Goal: Information Seeking & Learning: Learn about a topic

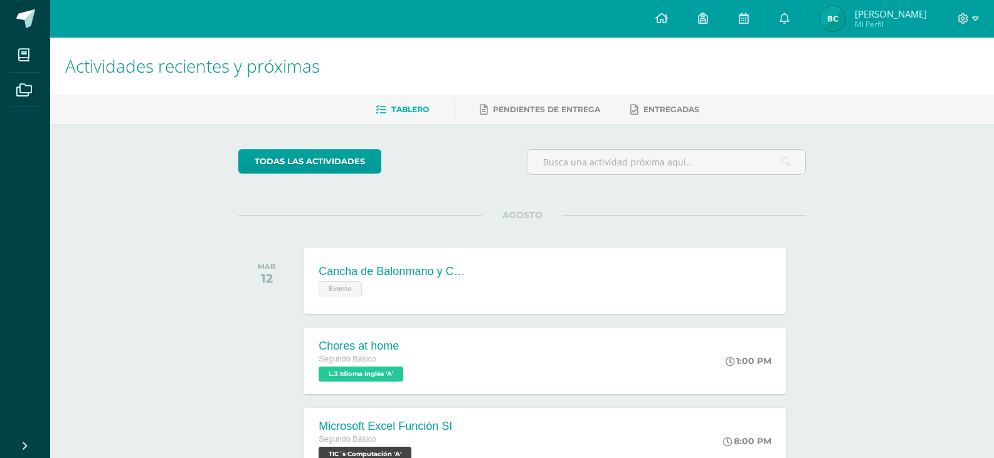
click at [896, 25] on span "Mi Perfil" at bounding box center [891, 24] width 72 height 11
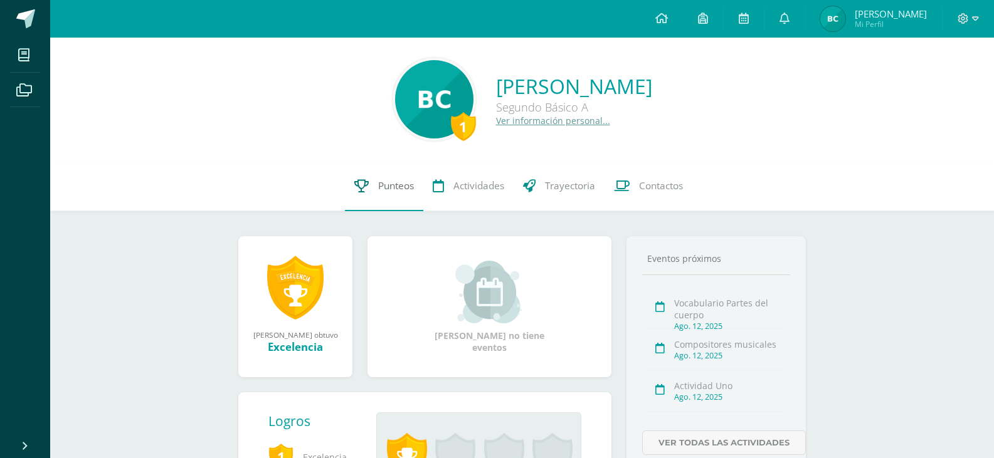
click at [388, 183] on span "Punteos" at bounding box center [396, 185] width 36 height 13
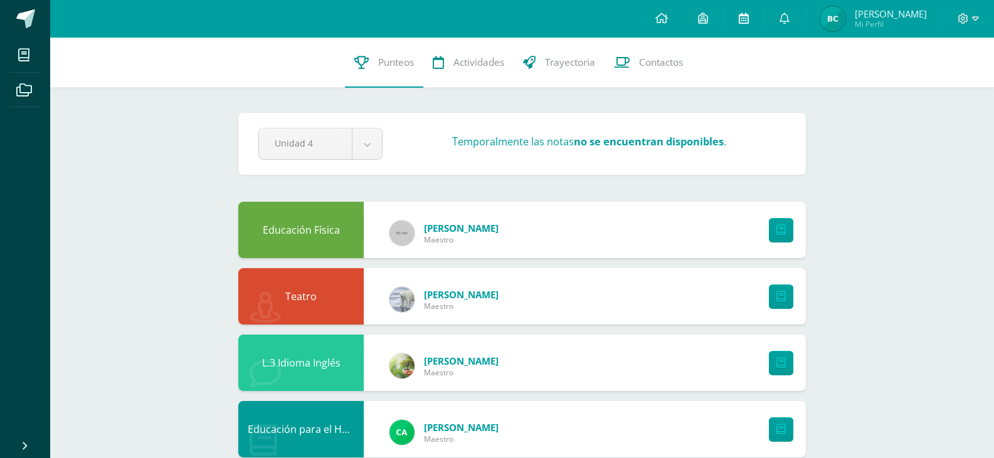
click at [749, 19] on icon at bounding box center [744, 18] width 10 height 11
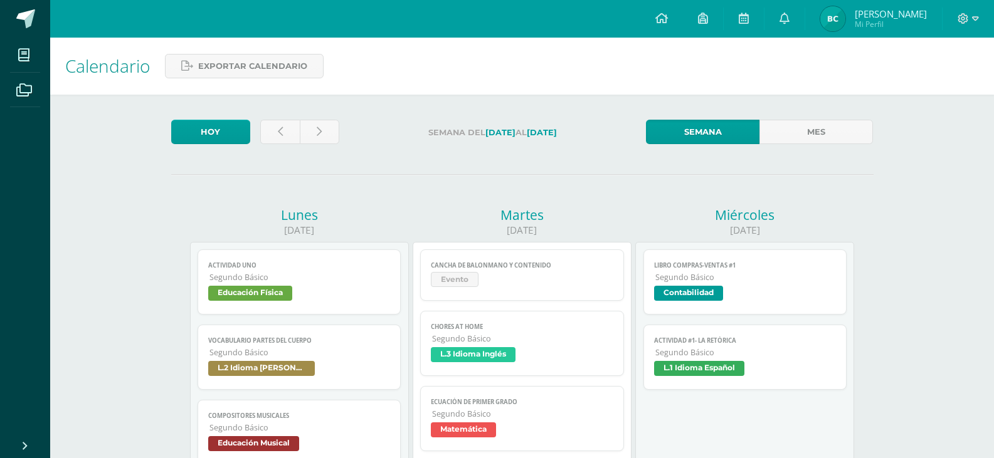
click at [262, 372] on span "L.2 Idioma [PERSON_NAME]" at bounding box center [261, 368] width 107 height 15
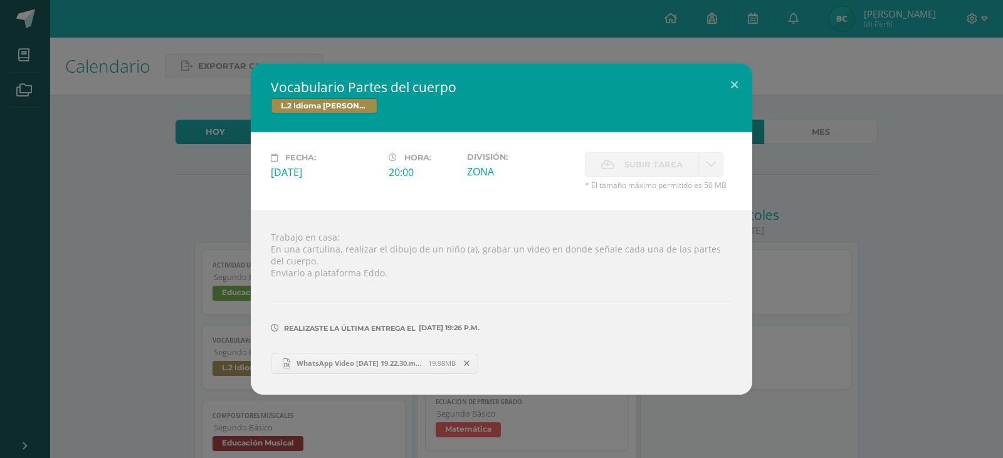
click at [176, 307] on div "Vocabulario Partes del cuerpo L.2 Idioma Maya Kaqchikel Fecha: Lunes 11 de Agos…" at bounding box center [501, 228] width 993 height 331
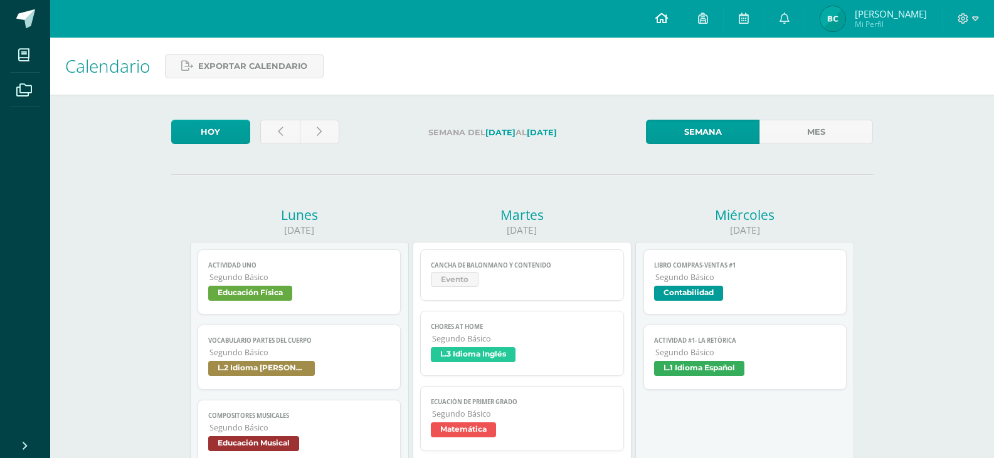
click at [678, 24] on link at bounding box center [661, 19] width 43 height 38
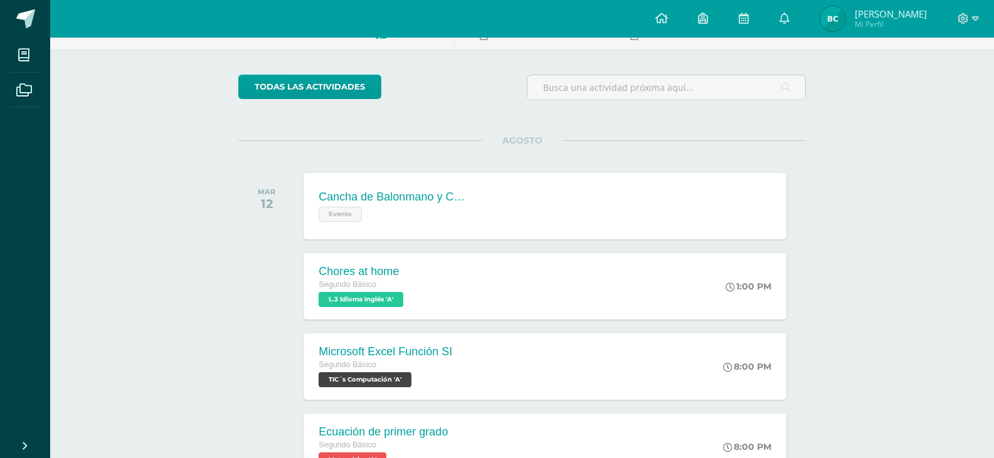
scroll to position [80, 0]
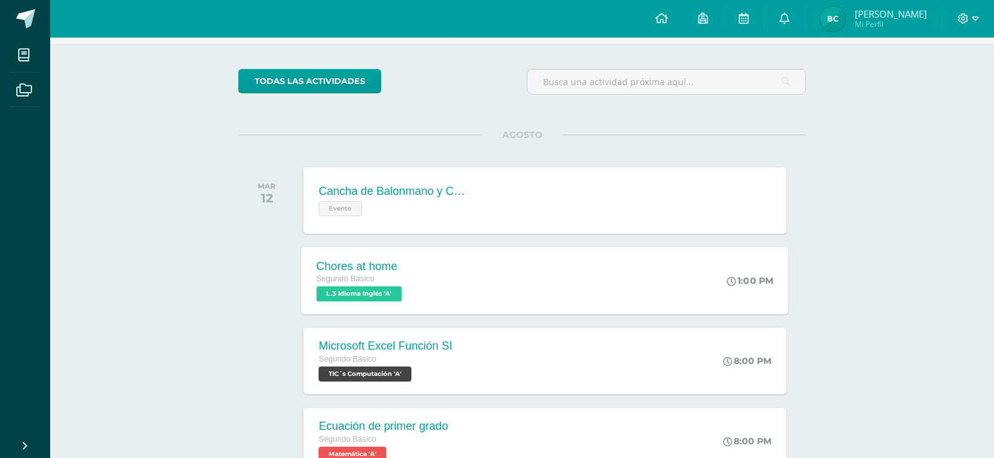
click at [349, 293] on span "L.3 Idioma Inglés 'A'" at bounding box center [359, 294] width 85 height 15
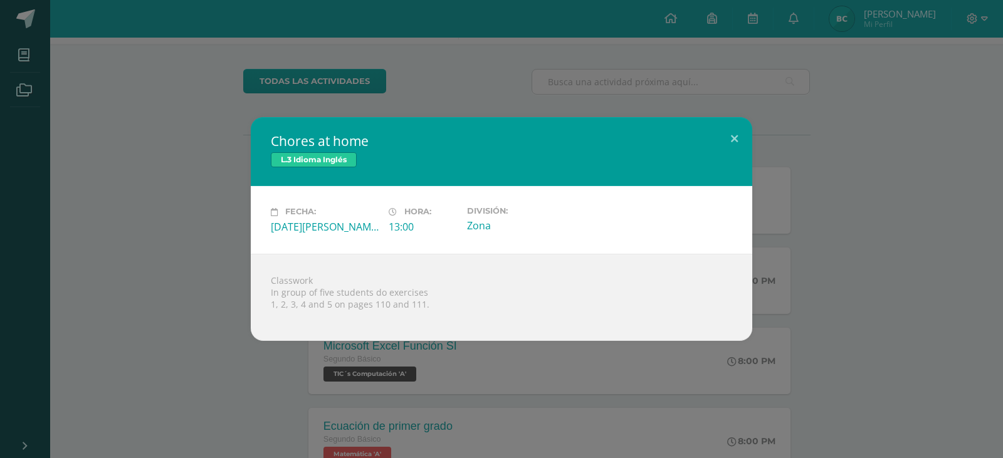
click at [270, 279] on div "Classwork In group of five students do exercises 1, 2, 3, 4 and 5 on pages 110 …" at bounding box center [502, 297] width 502 height 87
drag, startPoint x: 274, startPoint y: 280, endPoint x: 431, endPoint y: 307, distance: 159.7
click at [431, 307] on div "Classwork In group of five students do exercises 1, 2, 3, 4 and 5 on pages 110 …" at bounding box center [502, 297] width 502 height 87
copy div "lasswork In group of five students do exercises 1, 2, 3, 4 and 5 on pages 110 a…"
click at [243, 127] on div "Chores at home L.3 Idioma Inglés Fecha: [DATE][PERSON_NAME] Hora: 13:00 Divisió…" at bounding box center [501, 228] width 993 height 223
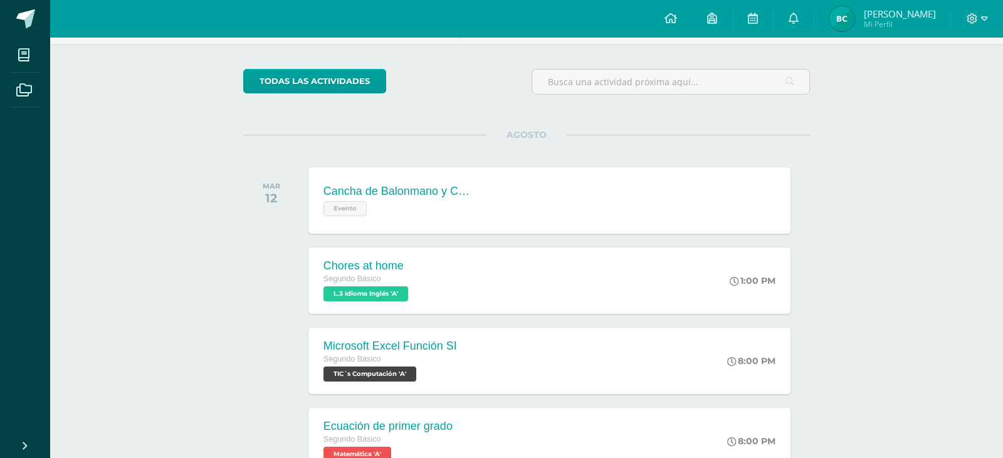
click at [243, 127] on div "Chores at home L.3 Idioma Inglés Fecha: [DATE][PERSON_NAME] Hora: 13:00 Divisió…" at bounding box center [501, 228] width 993 height 223
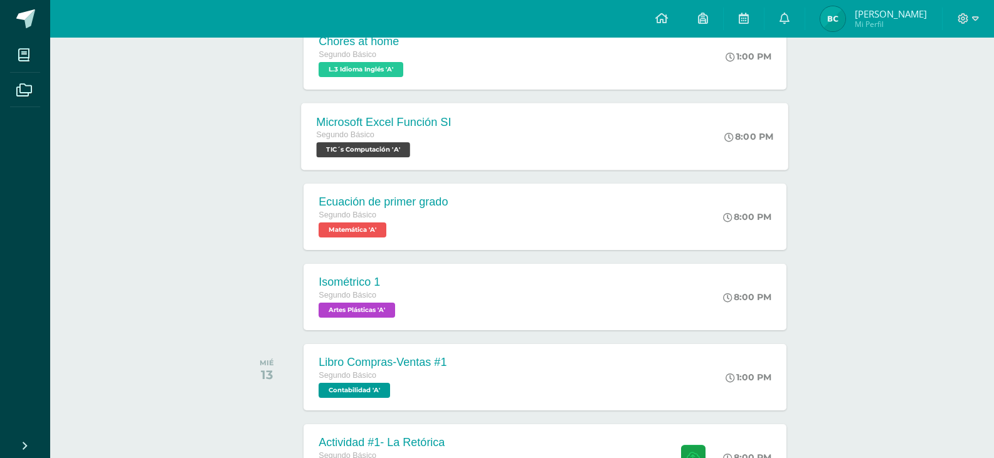
scroll to position [306, 0]
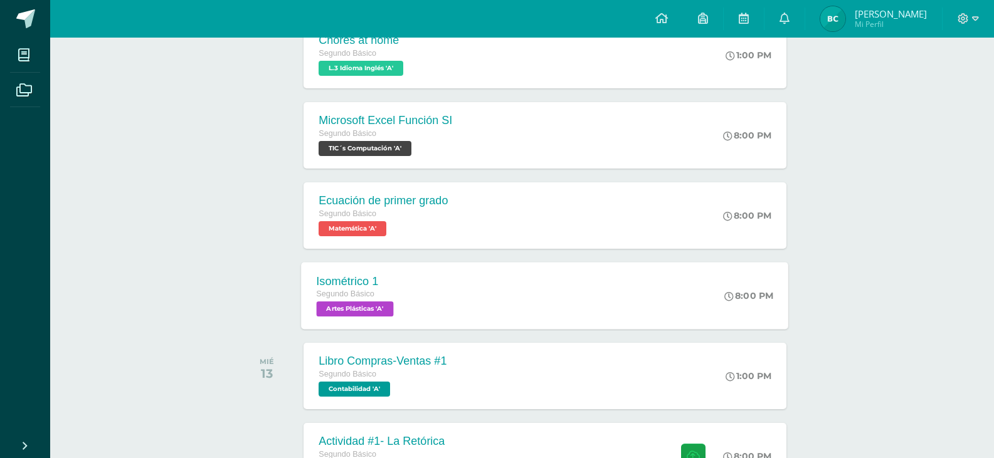
click at [353, 314] on span "Artes Plásticas 'A'" at bounding box center [355, 309] width 77 height 15
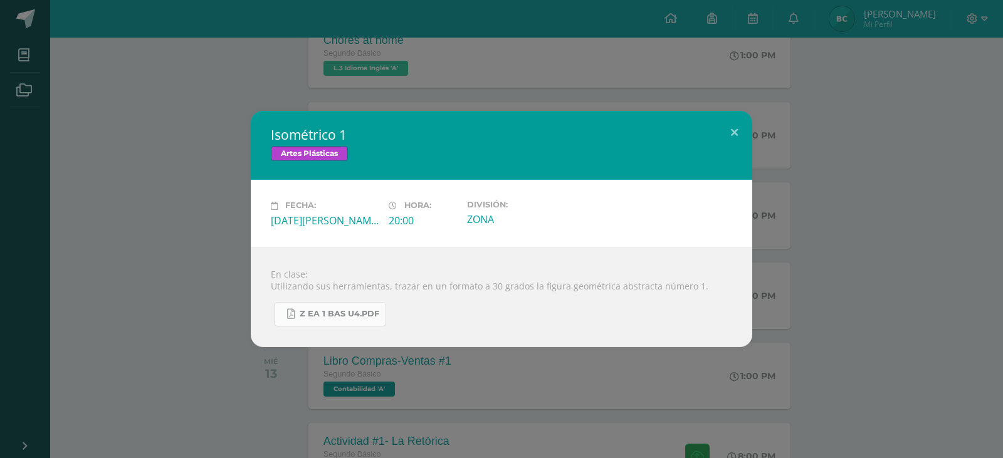
click at [341, 315] on span "Z eA 1 Bas U4.pdf" at bounding box center [340, 314] width 80 height 10
click at [216, 242] on div "Isométrico 1 Artes Plásticas Fecha: [DATE][PERSON_NAME] Hora: 20:00 División: Z…" at bounding box center [501, 229] width 993 height 236
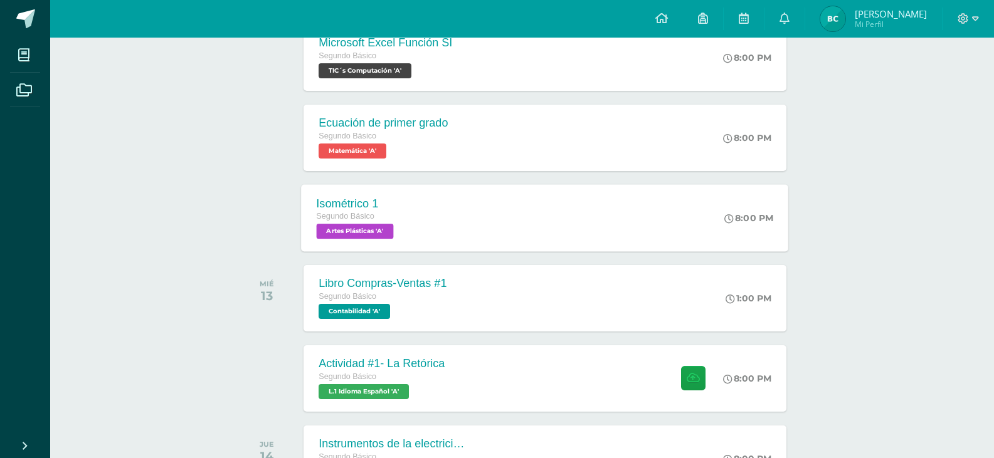
scroll to position [431, 0]
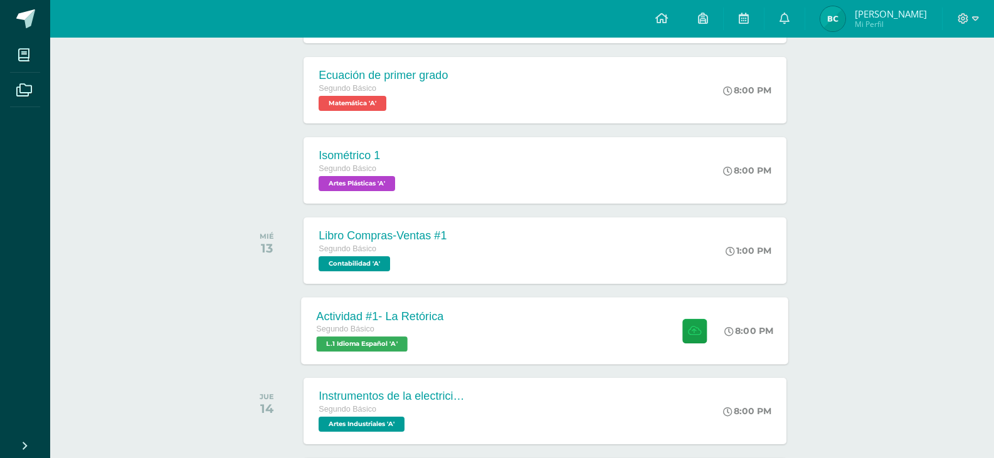
click at [354, 341] on span "L.1 Idioma Español 'A'" at bounding box center [362, 344] width 91 height 15
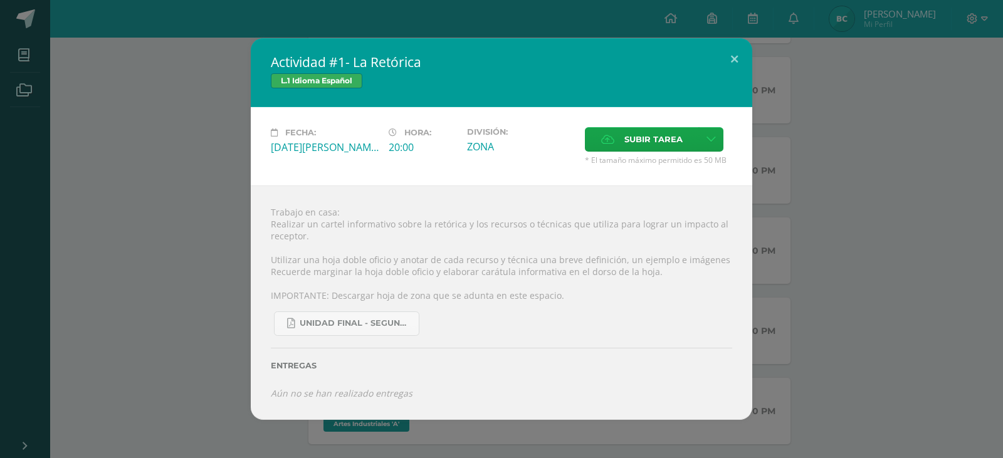
click at [213, 319] on div "Actividad #1- La Retórica L.1 Idioma Español Fecha: [DATE][PERSON_NAME] Hora: 2…" at bounding box center [501, 229] width 993 height 382
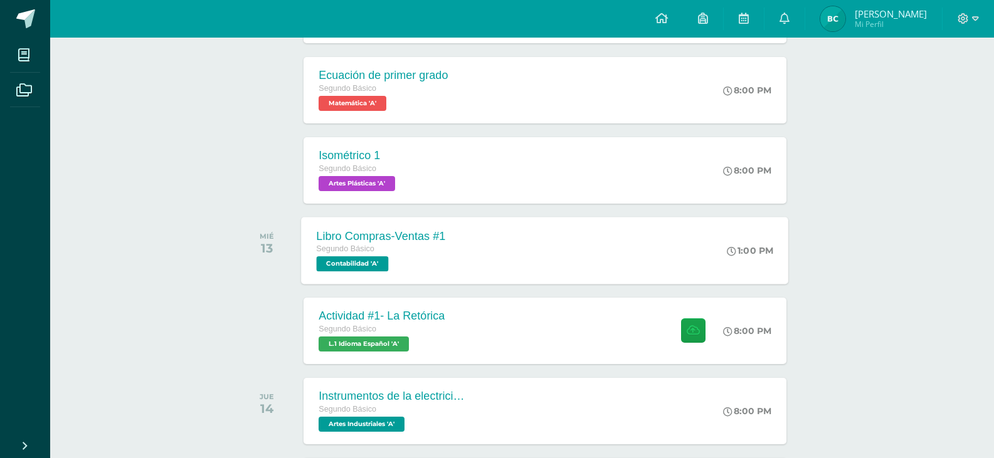
click at [371, 263] on span "Contabilidad 'A'" at bounding box center [353, 263] width 72 height 15
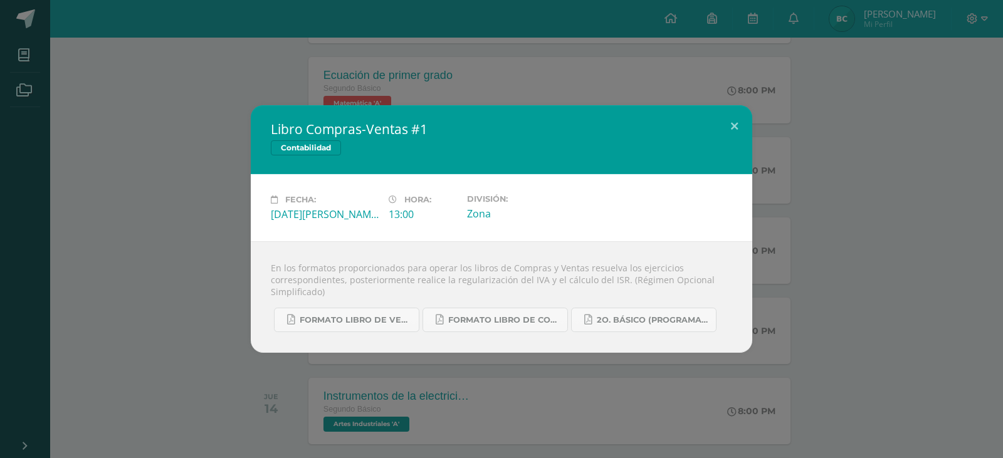
click at [188, 373] on div "Libro Compras-Ventas #1 Contabilidad Fecha: [DATE][PERSON_NAME] Hora: 13:00 Div…" at bounding box center [501, 229] width 1003 height 458
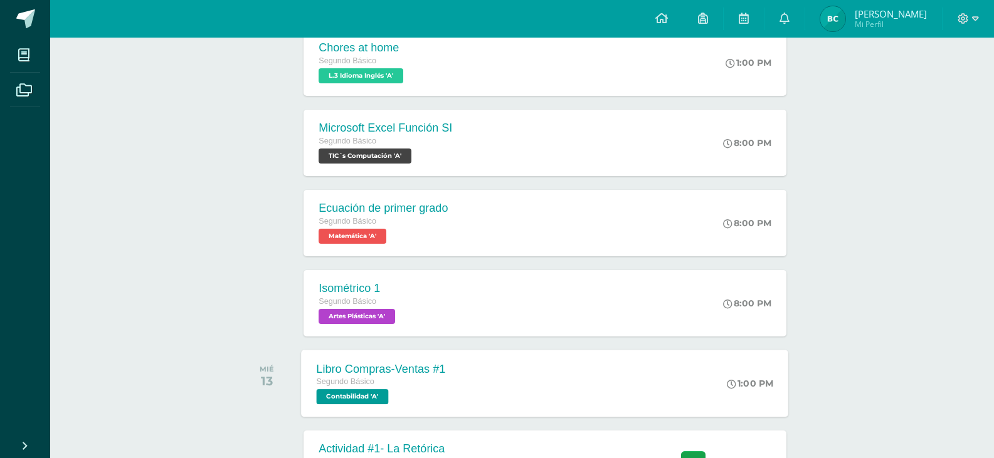
scroll to position [306, 0]
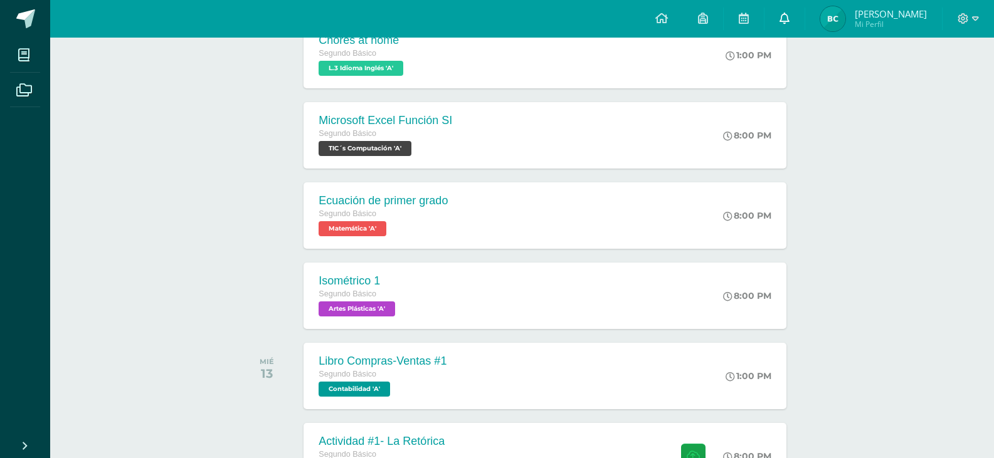
click at [789, 16] on icon at bounding box center [784, 18] width 10 height 11
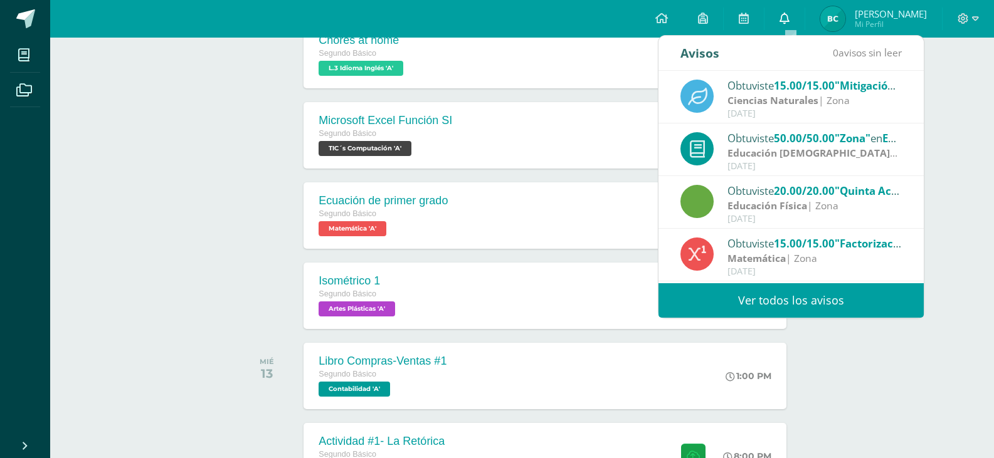
click at [789, 16] on icon at bounding box center [784, 18] width 10 height 11
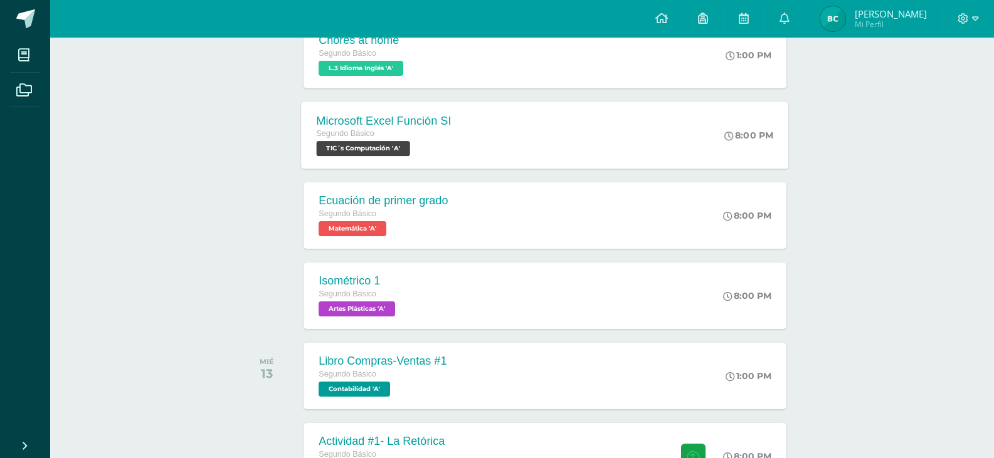
click at [553, 132] on div "Microsoft Excel Función SI Segundo Básico TIC´s Computación 'A' 8:00 PM Microso…" at bounding box center [545, 135] width 487 height 67
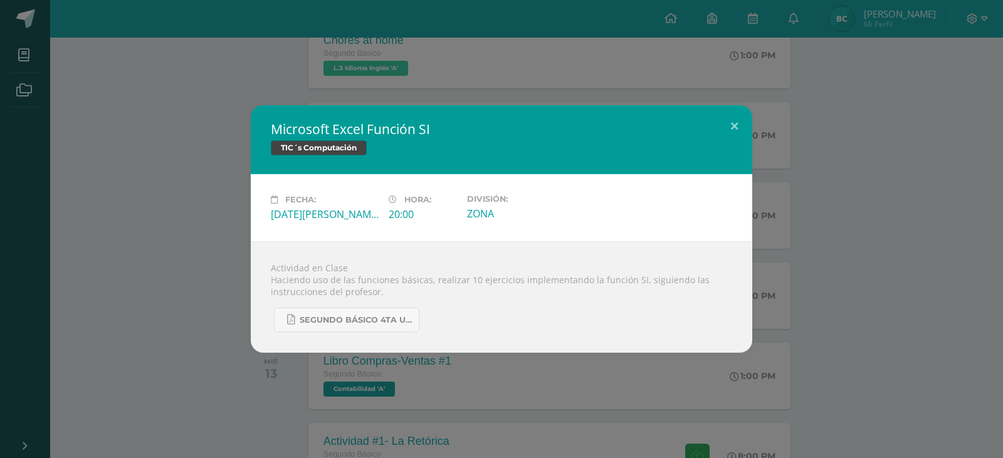
click at [197, 174] on div "Microsoft Excel Función SI TIC´s Computación Fecha: [DATE][PERSON_NAME] Hora: 2…" at bounding box center [501, 229] width 993 height 248
